Goal: Task Accomplishment & Management: Manage account settings

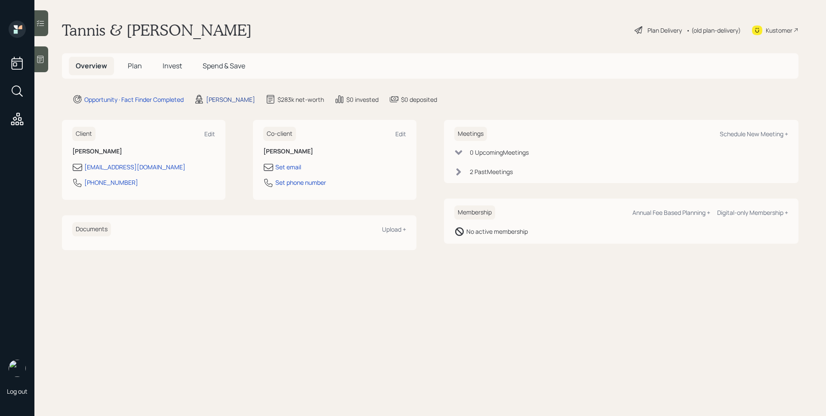
click at [216, 103] on div "[PERSON_NAME]" at bounding box center [230, 99] width 49 height 9
